Goal: Navigation & Orientation: Understand site structure

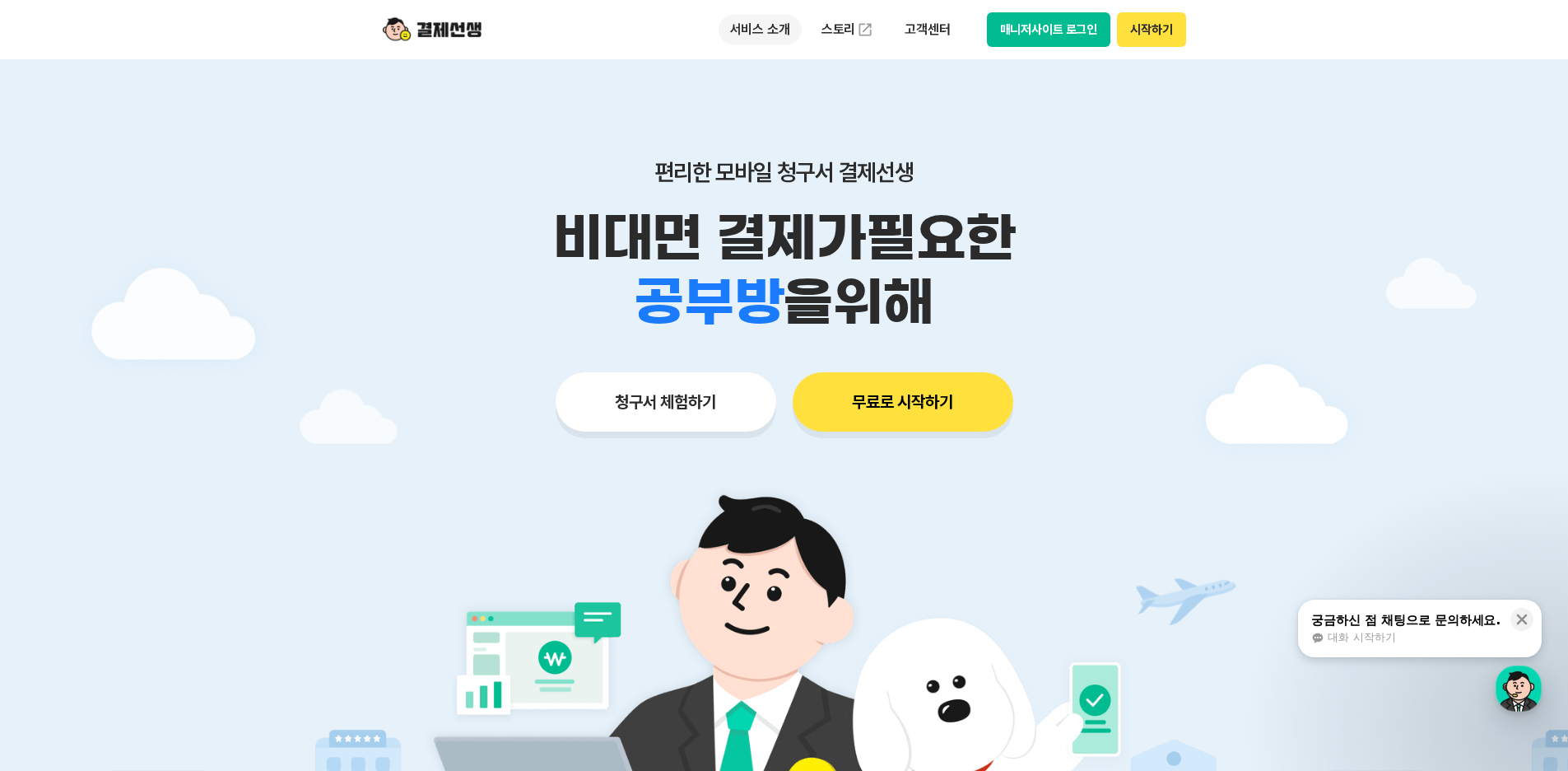
click at [767, 29] on p "서비스 소개" at bounding box center [760, 29] width 83 height 29
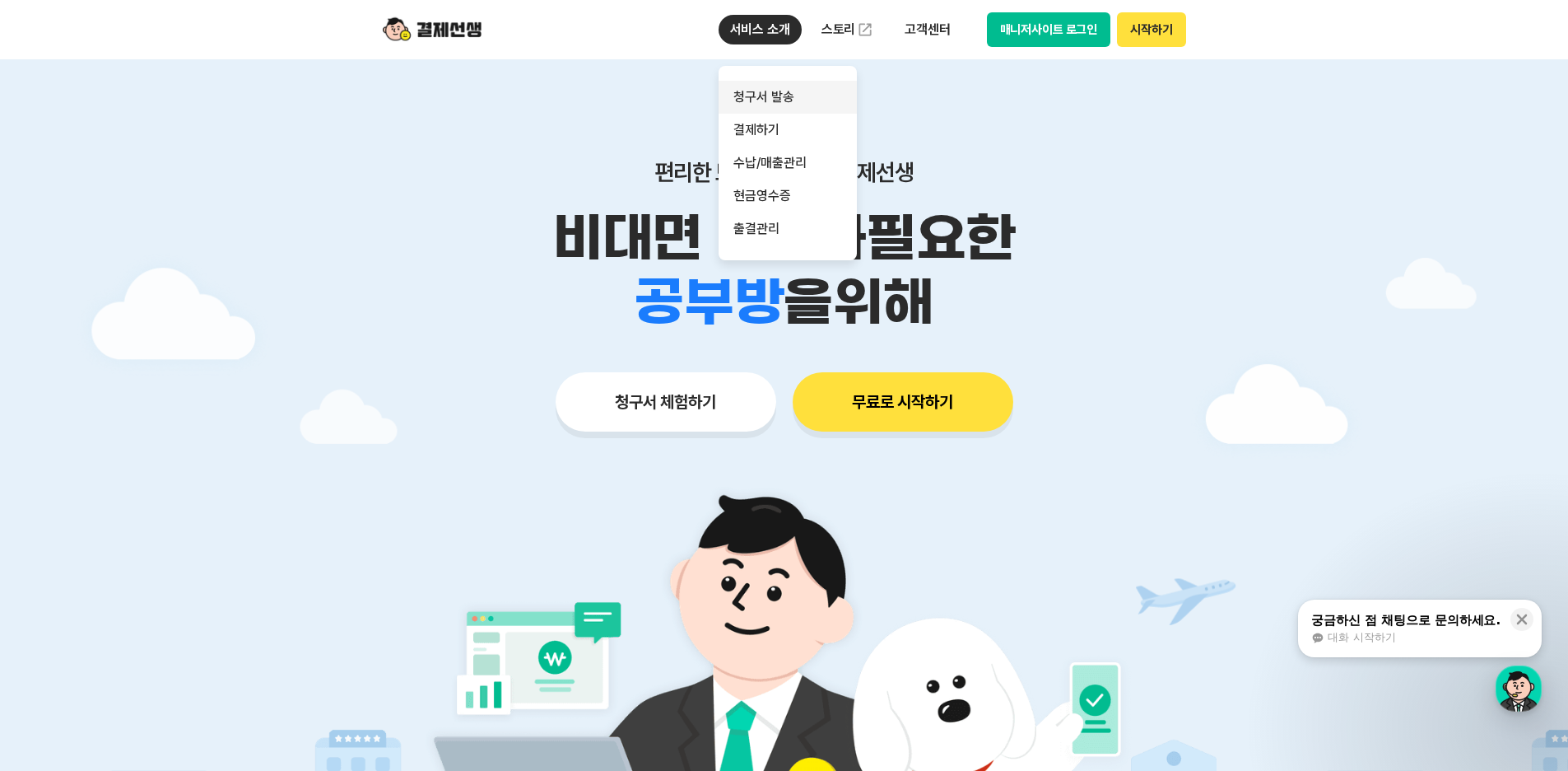
click at [771, 92] on link "청구서 발송" at bounding box center [787, 97] width 139 height 33
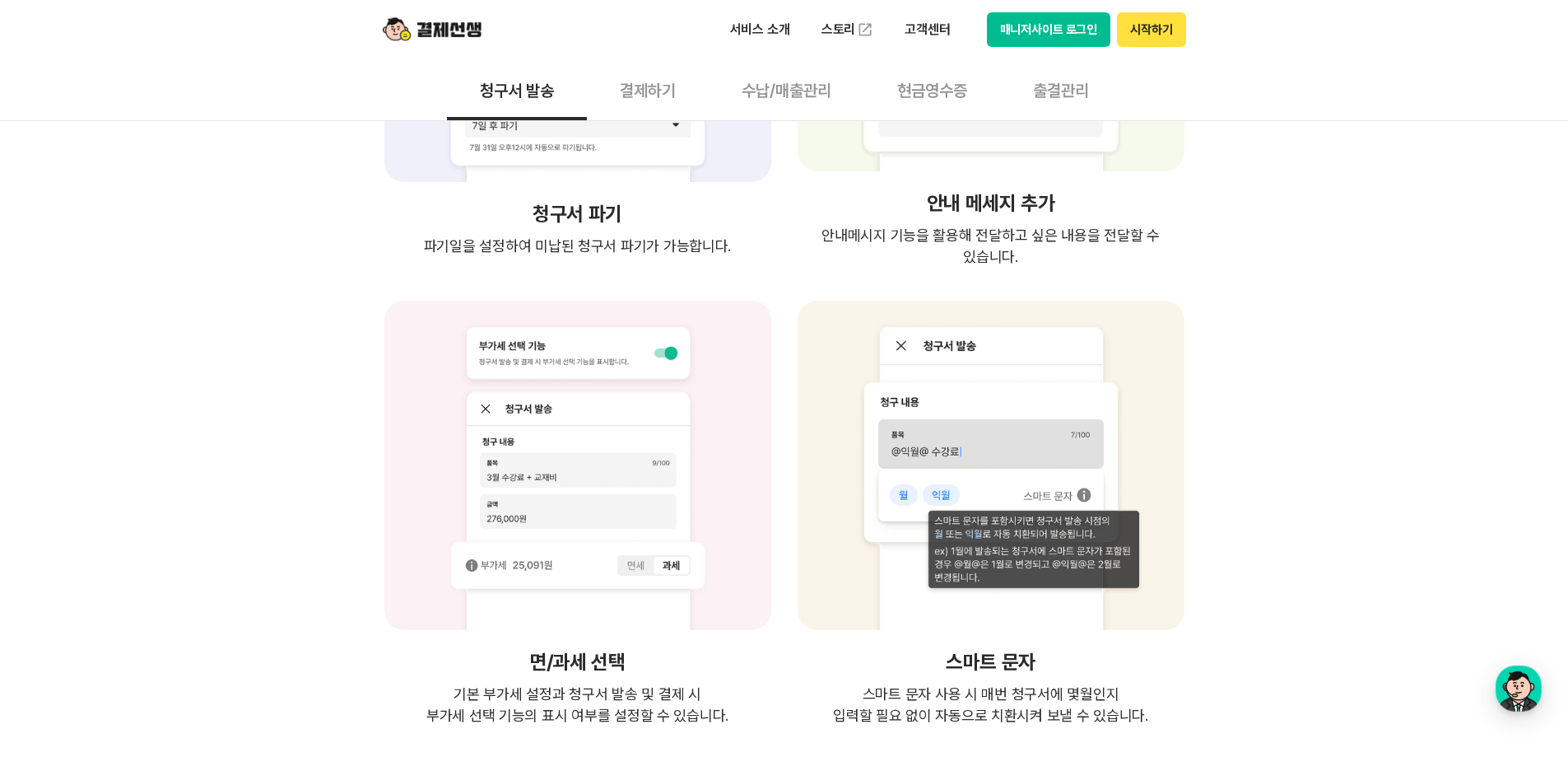
scroll to position [2796, 0]
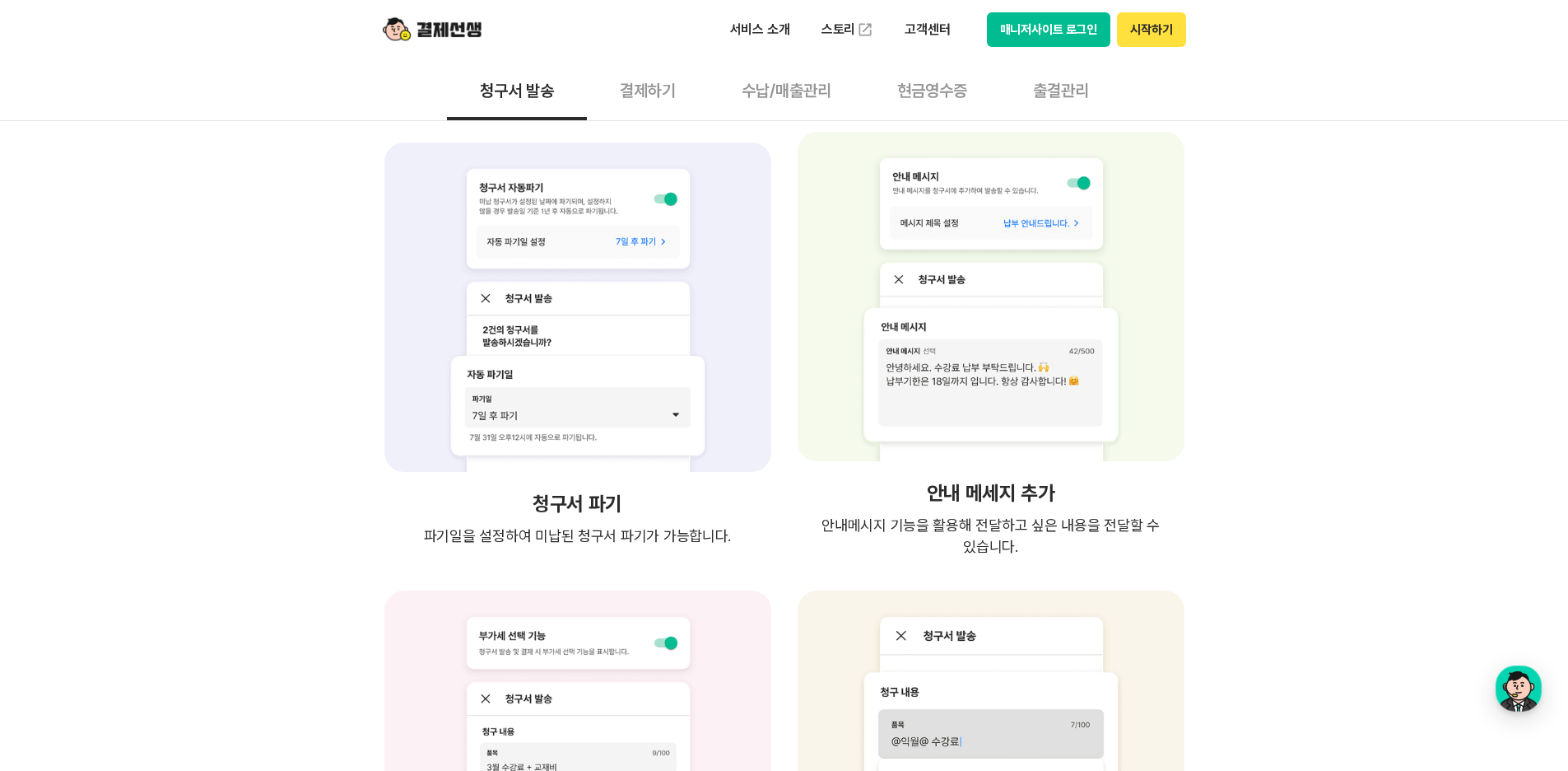
click at [654, 93] on button "결제하기" at bounding box center [647, 90] width 122 height 61
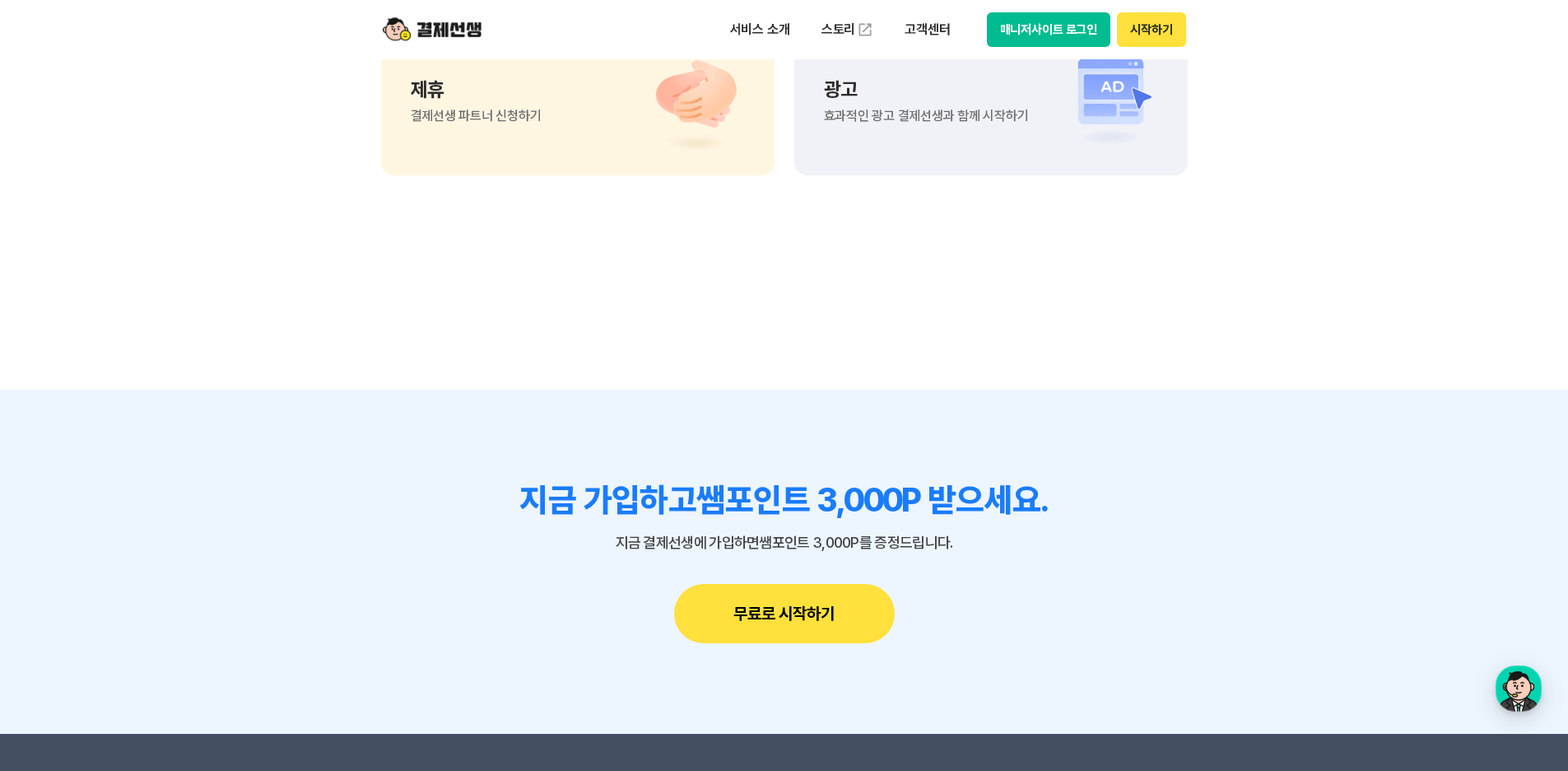
scroll to position [5106, 0]
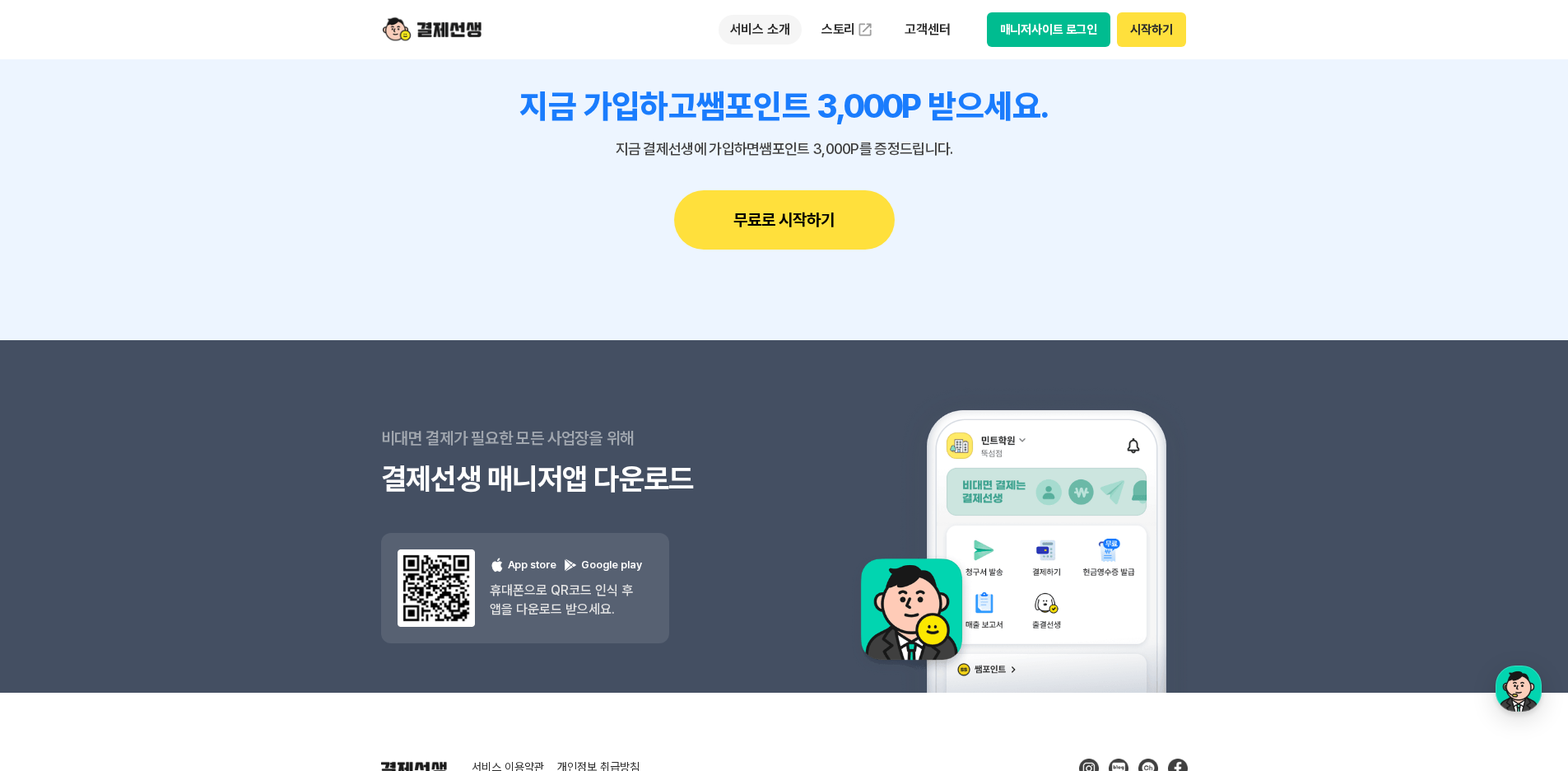
click at [762, 25] on p "서비스 소개" at bounding box center [760, 29] width 83 height 29
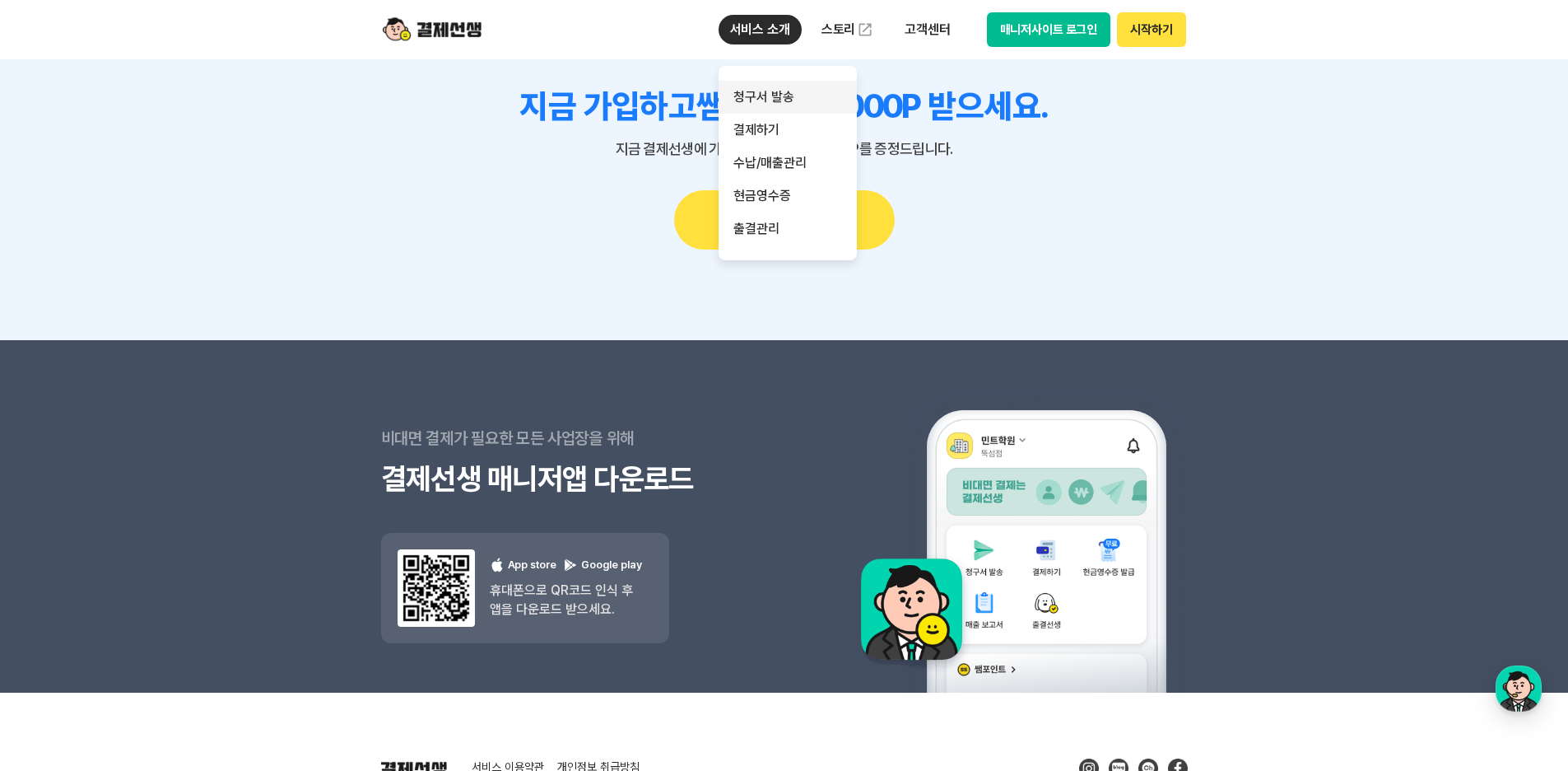
click at [794, 92] on link "청구서 발송" at bounding box center [787, 97] width 139 height 33
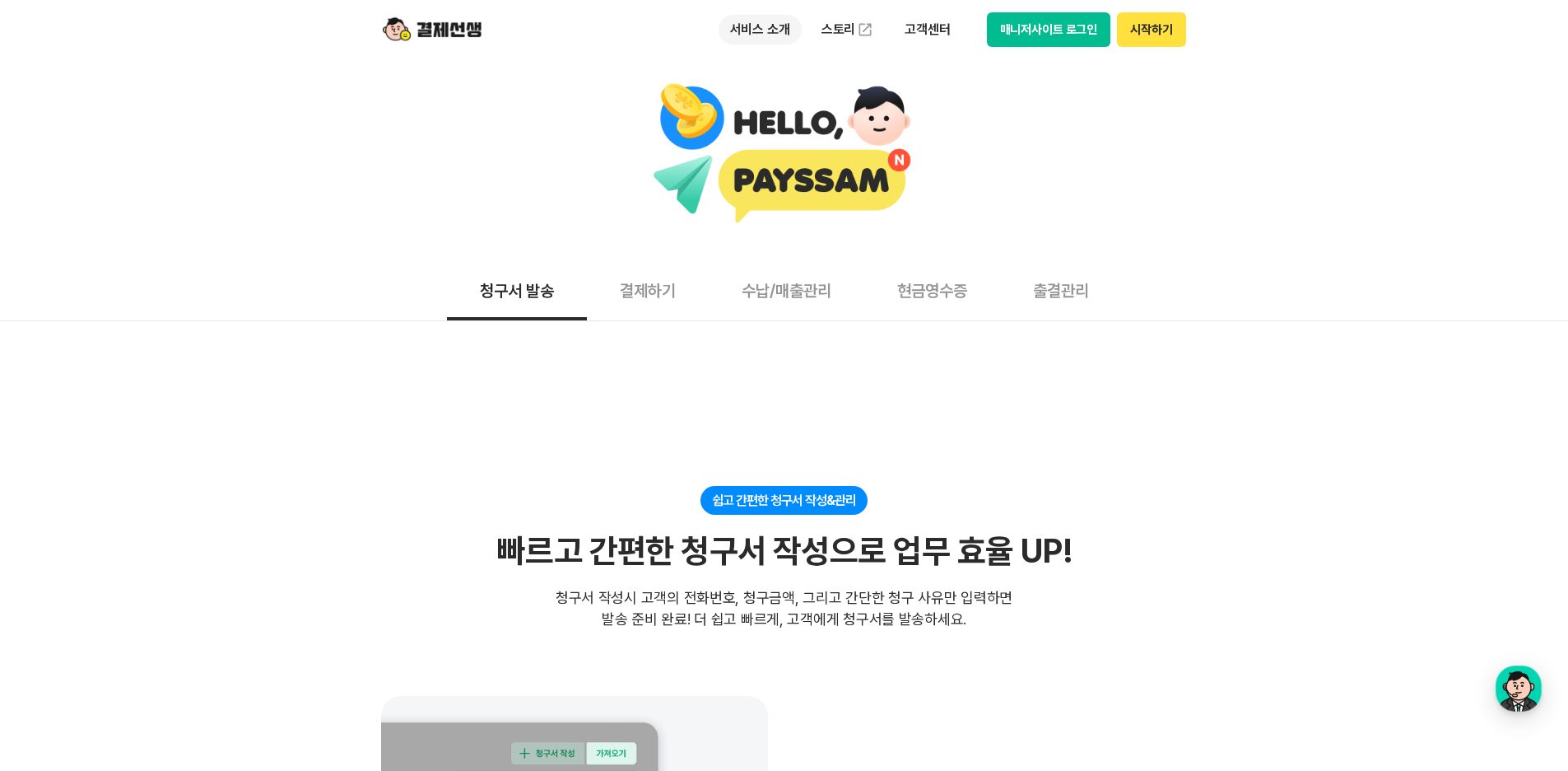
click at [734, 26] on p "서비스 소개" at bounding box center [760, 29] width 83 height 29
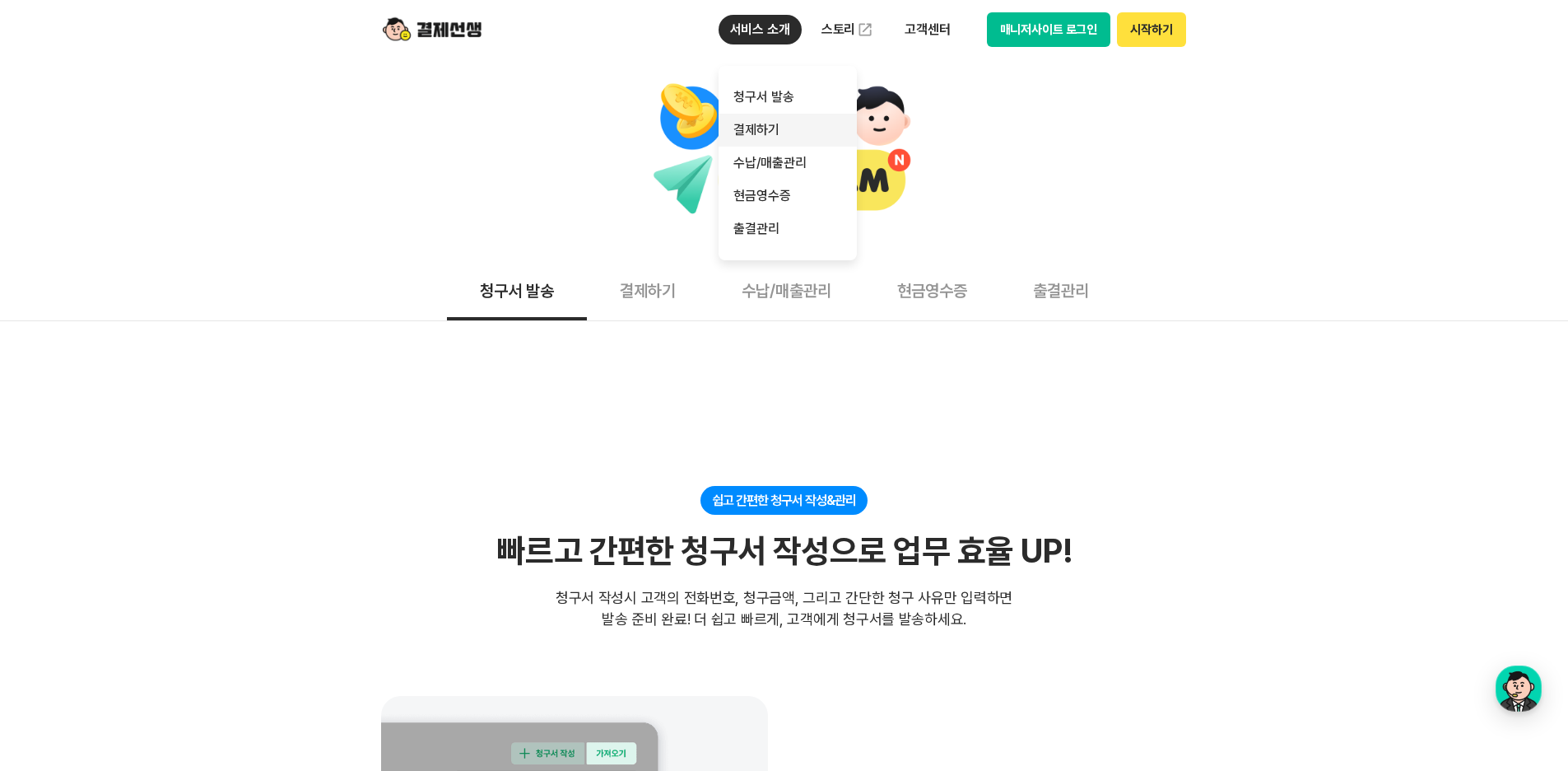
click at [761, 123] on link "결제하기" at bounding box center [787, 129] width 139 height 33
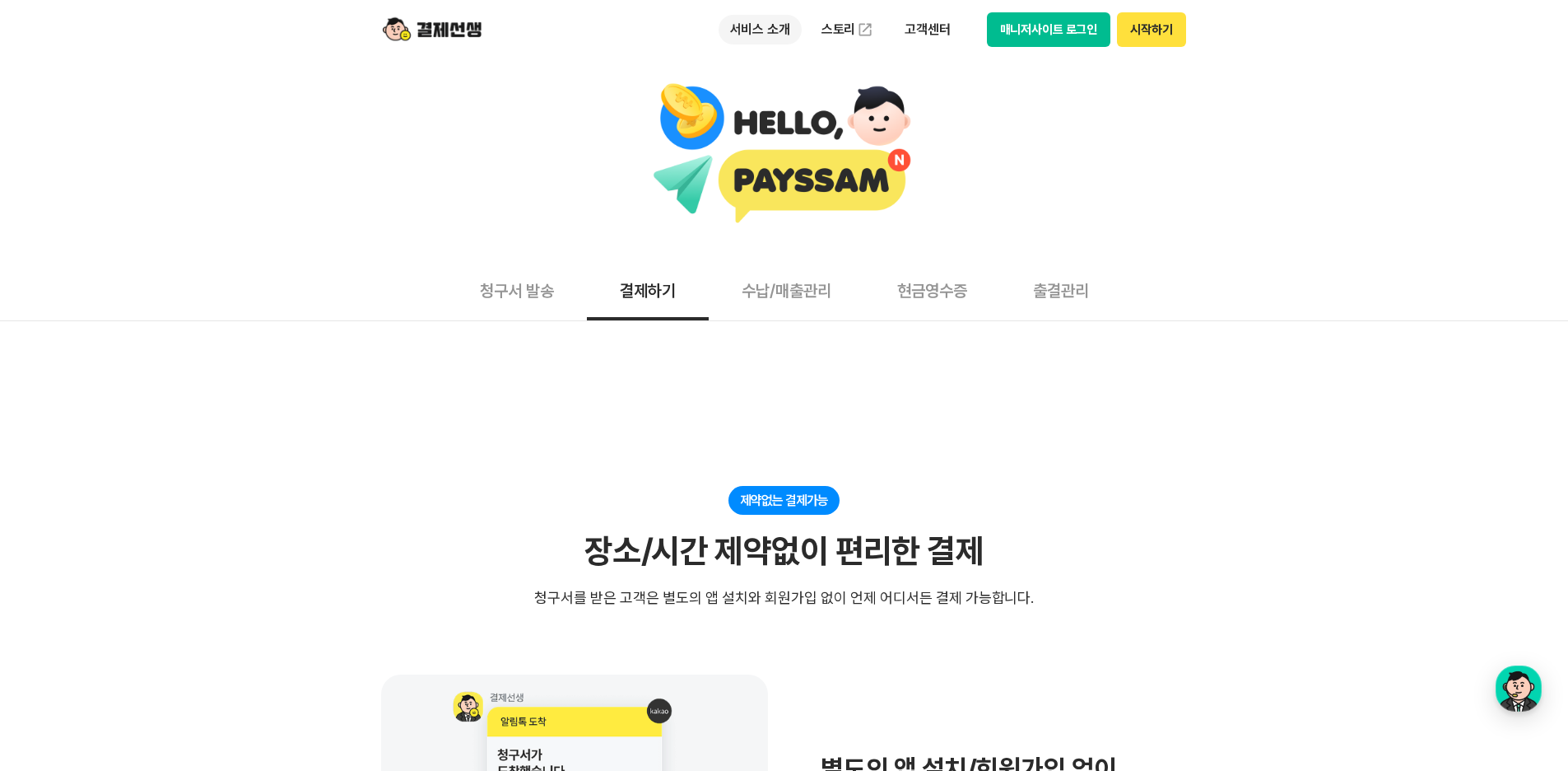
click at [763, 40] on p "서비스 소개" at bounding box center [760, 29] width 83 height 29
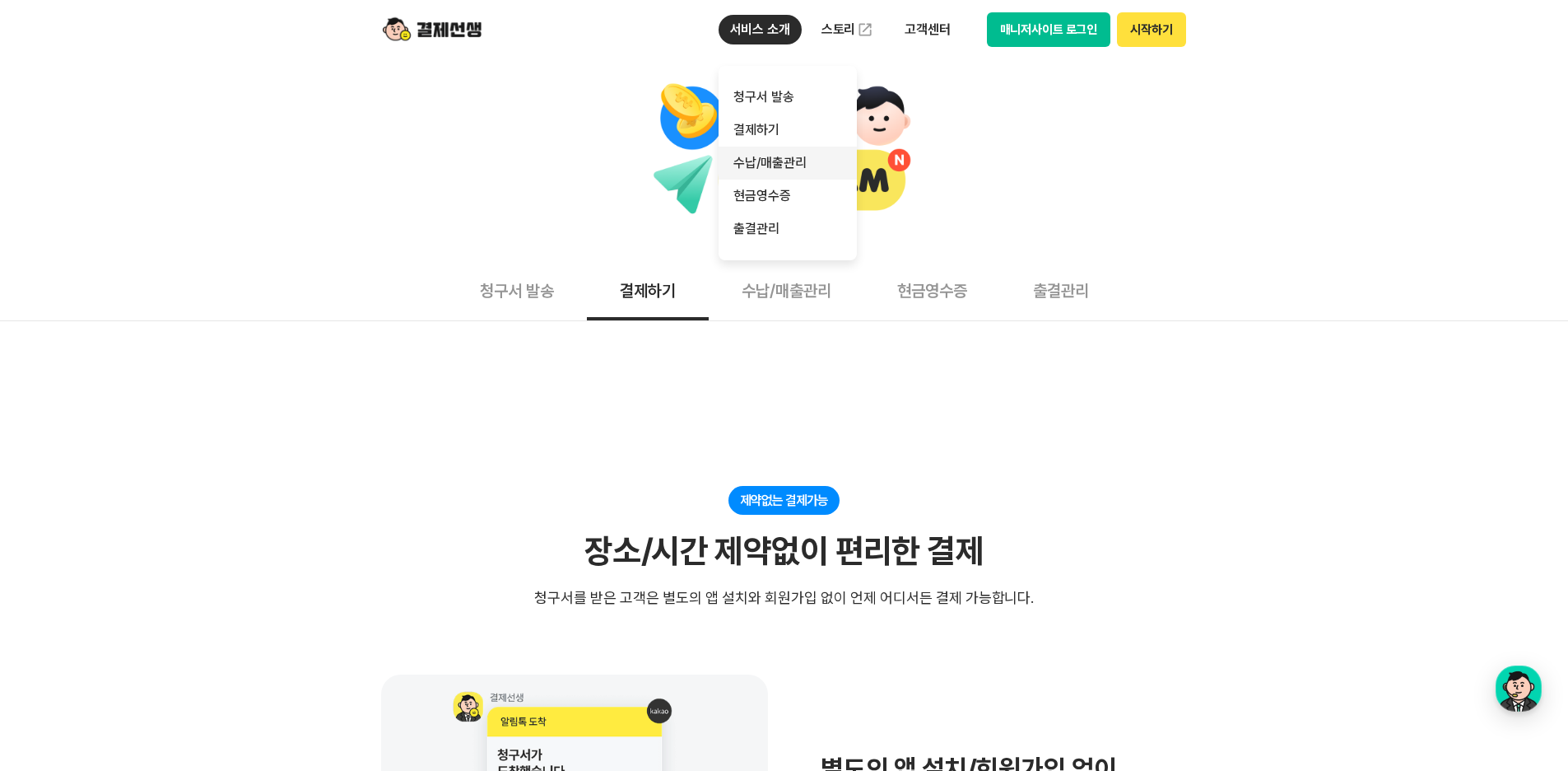
click at [800, 171] on link "수납/매출관리" at bounding box center [787, 162] width 139 height 33
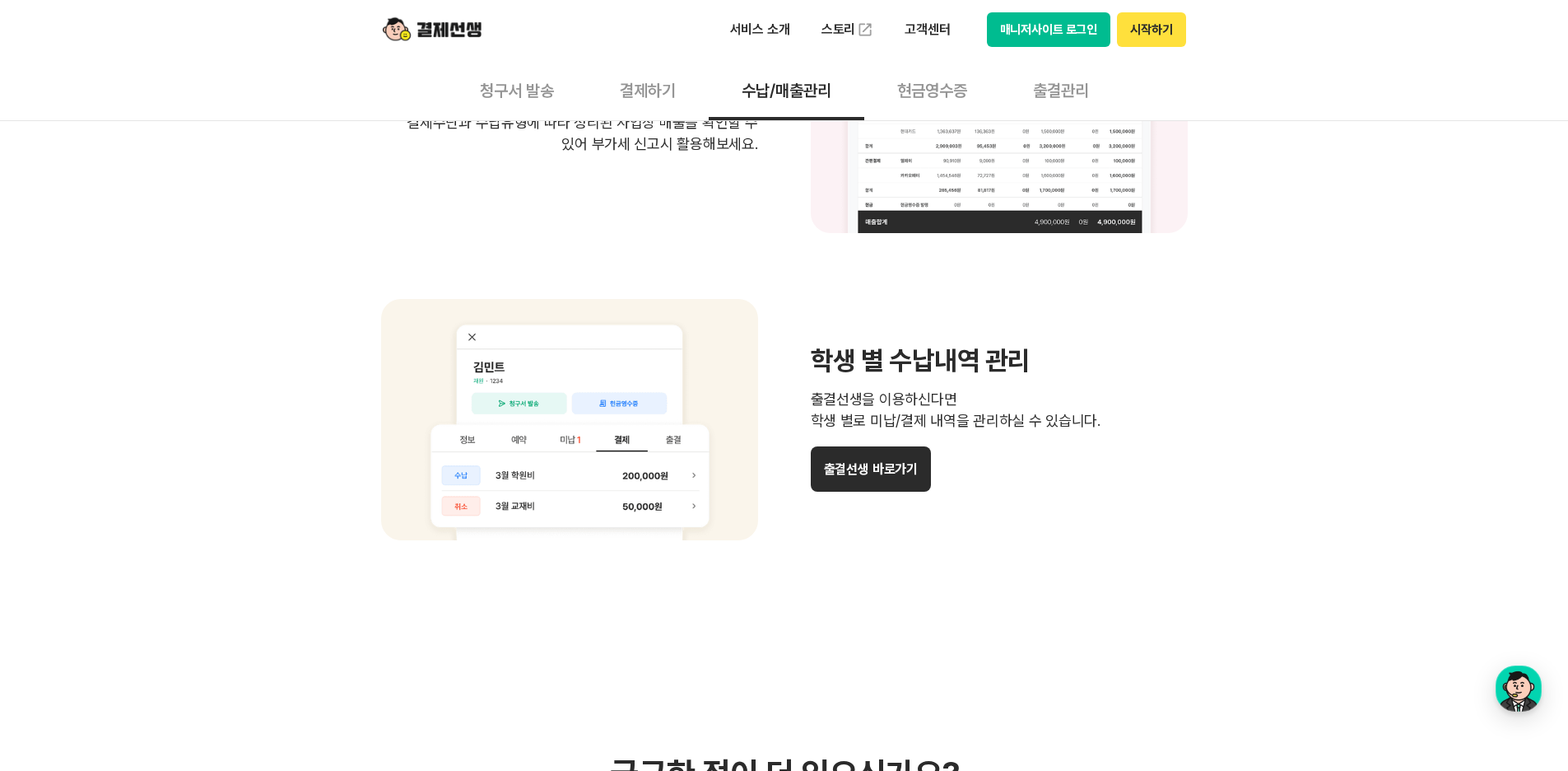
scroll to position [1318, 0]
